Goal: Task Accomplishment & Management: Use online tool/utility

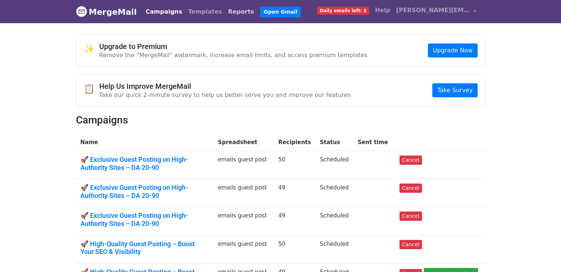
click at [226, 12] on link "Reports" at bounding box center [241, 11] width 32 height 15
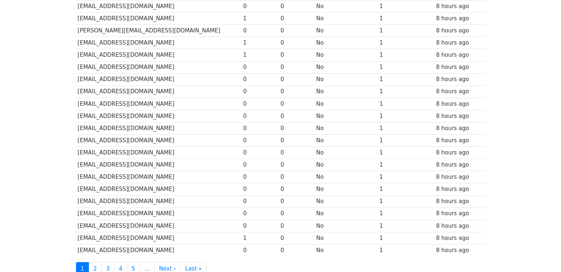
scroll to position [260, 0]
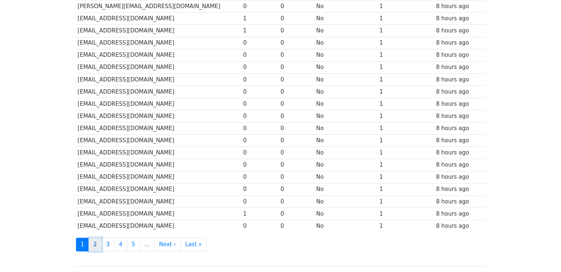
click at [96, 243] on link "2" at bounding box center [95, 245] width 13 height 14
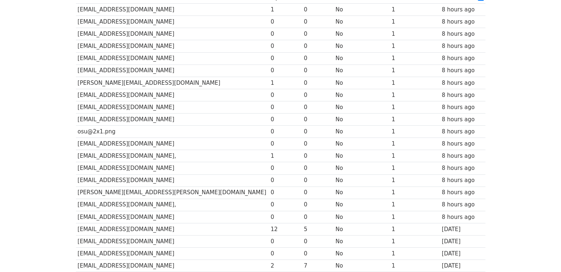
scroll to position [108, 0]
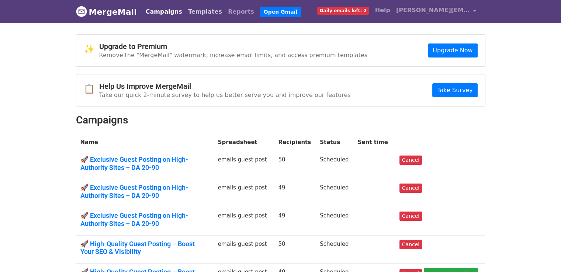
click at [192, 15] on link "Templates" at bounding box center [205, 11] width 40 height 15
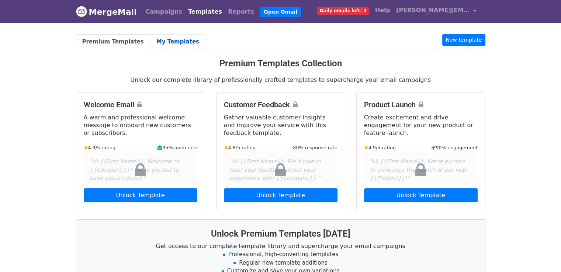
click at [179, 45] on link "My Templates" at bounding box center [177, 41] width 55 height 15
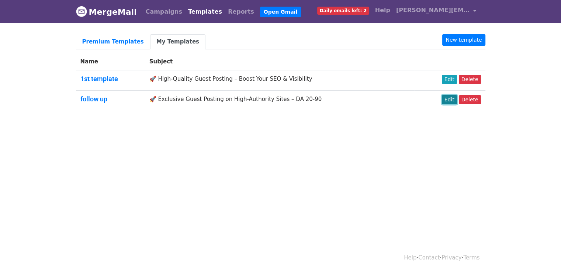
click at [450, 98] on link "Edit" at bounding box center [449, 99] width 15 height 9
click at [454, 79] on link "Edit" at bounding box center [449, 79] width 15 height 9
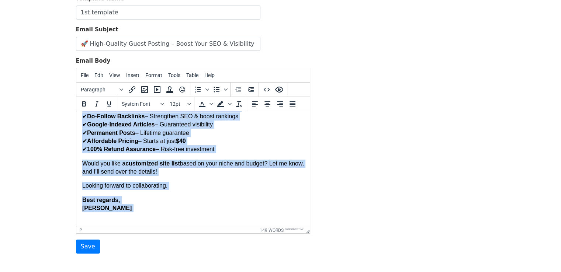
scroll to position [100, 0]
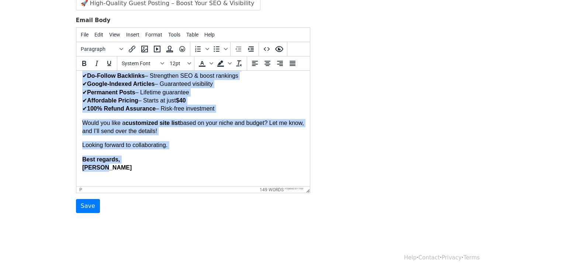
drag, startPoint x: 82, startPoint y: 82, endPoint x: 212, endPoint y: 170, distance: 157.4
click at [212, 170] on body "Hi, I recently came across one of your articles and was truly impressed by how …" at bounding box center [193, 51] width 222 height 257
copy body "Hi, I recently came across one of your articles and was truly impressed by how …"
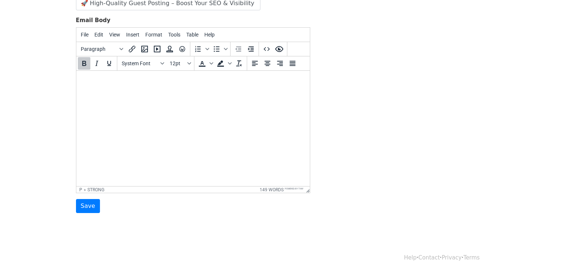
scroll to position [0, 0]
paste body
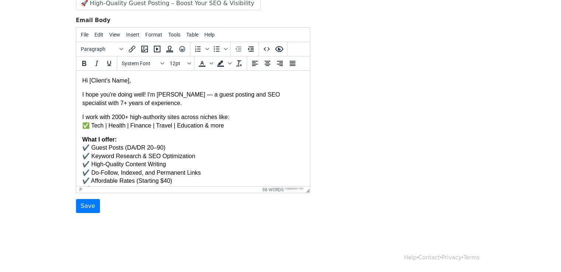
click at [127, 82] on p "Hi [Client's Name]," at bounding box center [193, 81] width 222 height 8
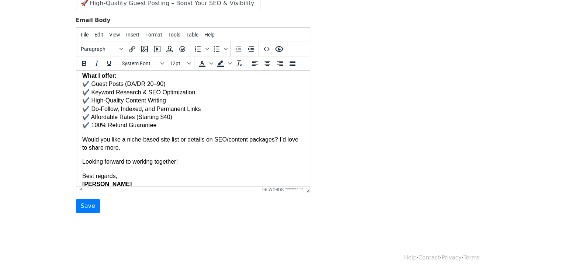
scroll to position [65, 0]
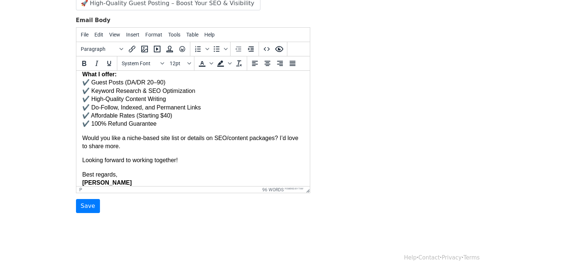
drag, startPoint x: 308, startPoint y: 95, endPoint x: 391, endPoint y: 198, distance: 132.5
click at [172, 118] on p "What I offer: ✔️ Guest Posts (DA/DR 20–90) ✔️ Keyword Research & SEO Optimizati…" at bounding box center [193, 99] width 222 height 58
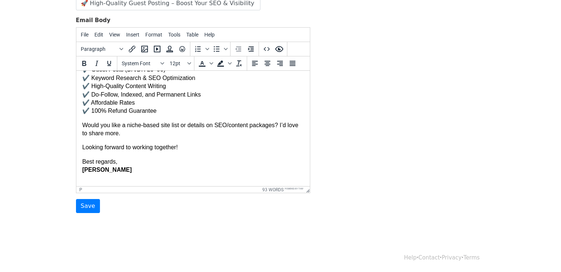
scroll to position [86, 0]
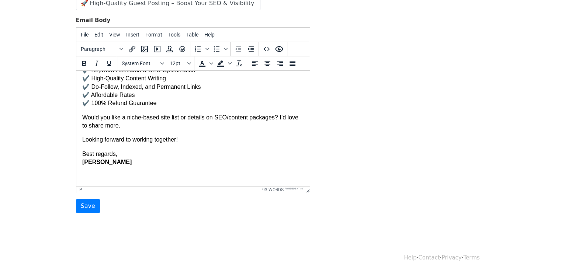
drag, startPoint x: 307, startPoint y: 128, endPoint x: 391, endPoint y: 213, distance: 120.3
click at [93, 204] on input "Save" at bounding box center [88, 206] width 24 height 14
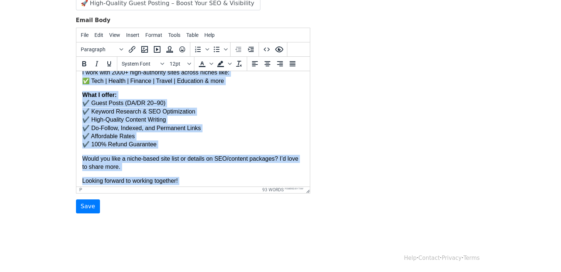
scroll to position [86, 0]
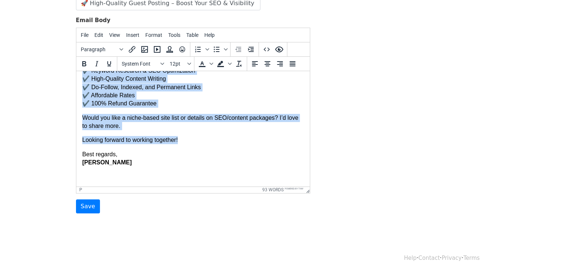
drag, startPoint x: 82, startPoint y: 82, endPoint x: 196, endPoint y: 138, distance: 126.9
click at [196, 138] on body "Hi, I hope you're doing well! I'm [PERSON_NAME] — a guest posting and SEO speci…" at bounding box center [193, 86] width 222 height 190
copy body "Hi, I hope you're doing well! I'm [PERSON_NAME] — a guest posting and SEO speci…"
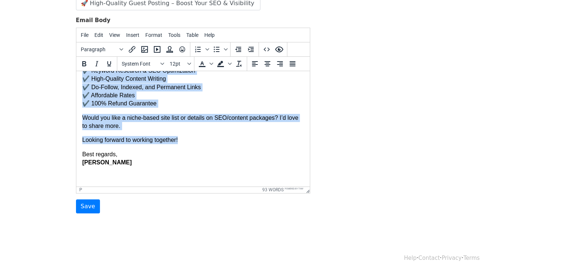
copy body "Hi, I hope you're doing well! I'm [PERSON_NAME] — a guest posting and SEO speci…"
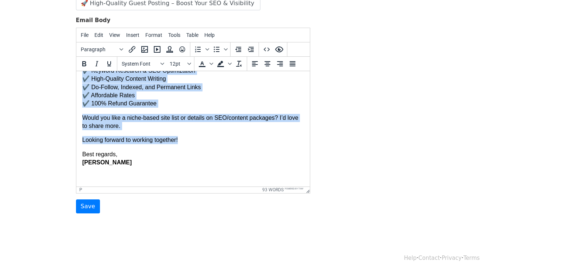
copy body "Hi, I hope you're doing well! I'm [PERSON_NAME] — a guest posting and SEO speci…"
